Goal: Check status: Check status

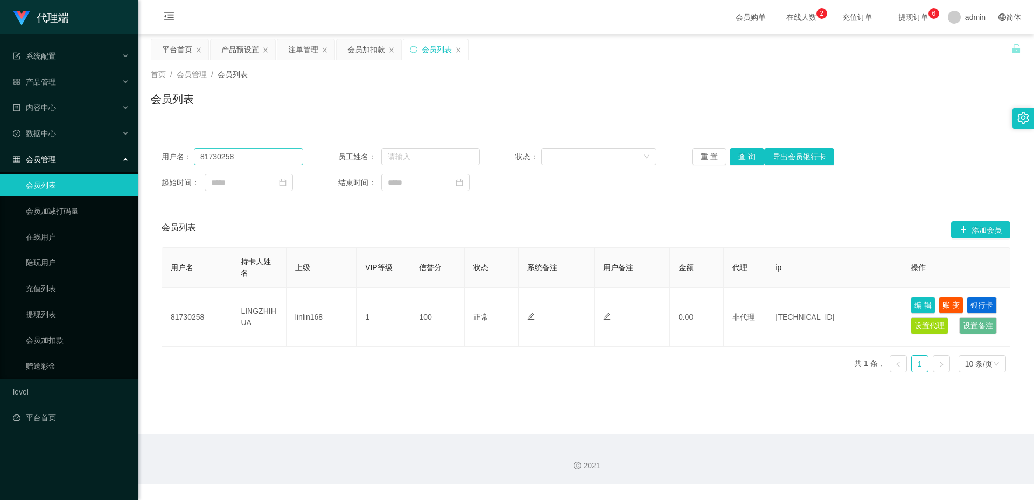
click at [239, 156] on input "81730258" at bounding box center [248, 156] width 109 height 17
type input "97739996"
click at [745, 156] on button "查 询" at bounding box center [747, 156] width 34 height 17
click at [224, 49] on div "产品预设置" at bounding box center [240, 49] width 38 height 20
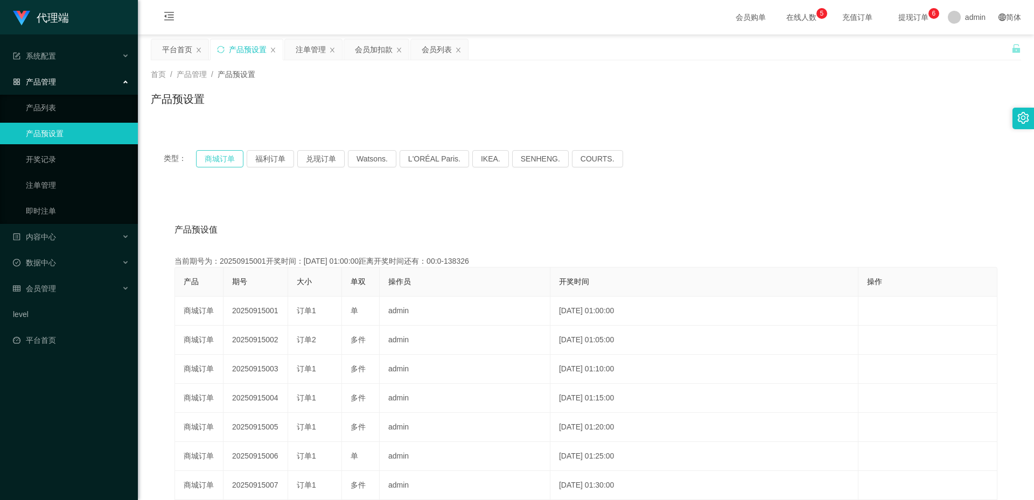
click at [213, 156] on button "商城订单" at bounding box center [219, 158] width 47 height 17
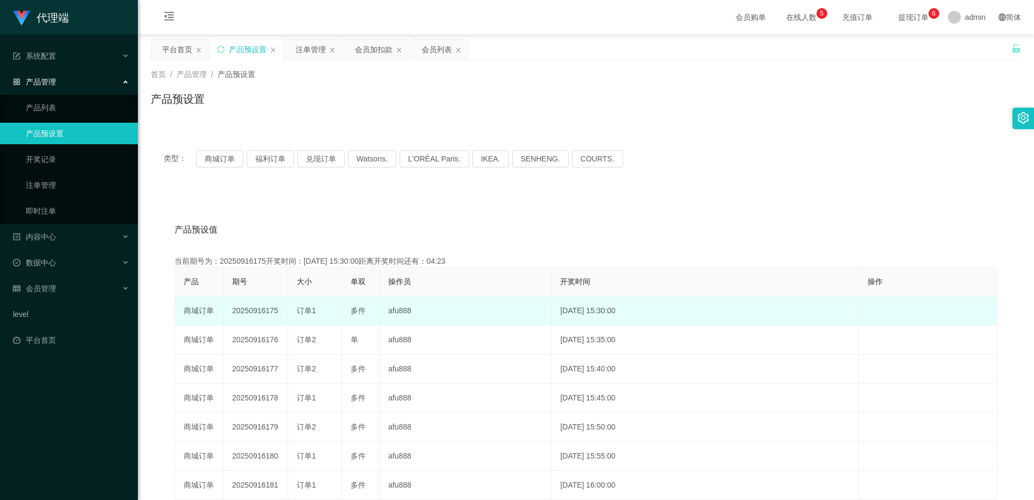
click at [266, 311] on td "20250916175" at bounding box center [256, 311] width 65 height 29
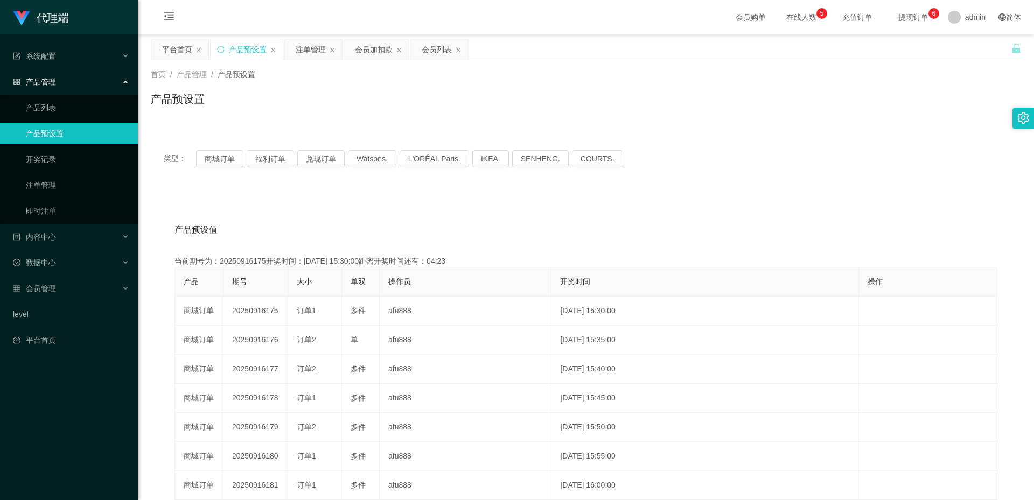
copy td "20250916175"
click at [428, 52] on div "会员列表" at bounding box center [437, 49] width 30 height 20
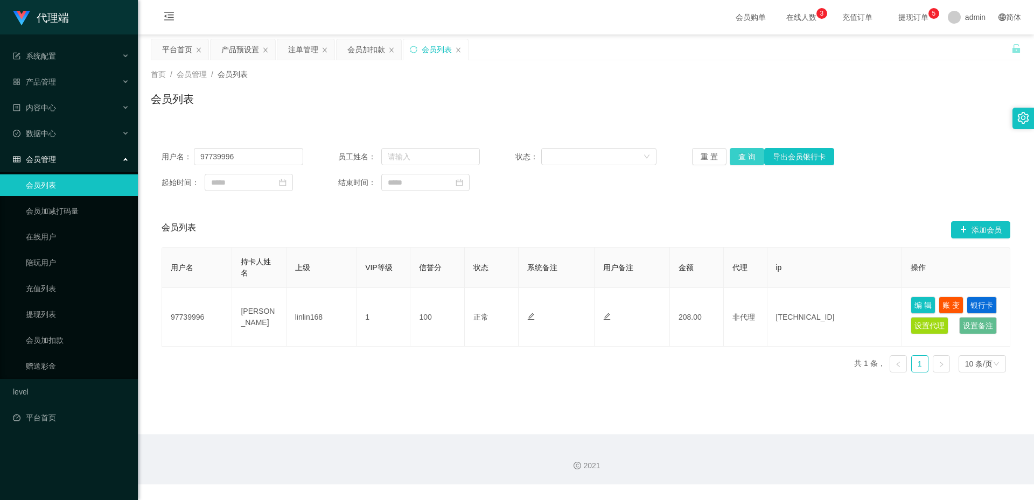
click at [752, 150] on button "查 询" at bounding box center [747, 156] width 34 height 17
